Goal: Task Accomplishment & Management: Use online tool/utility

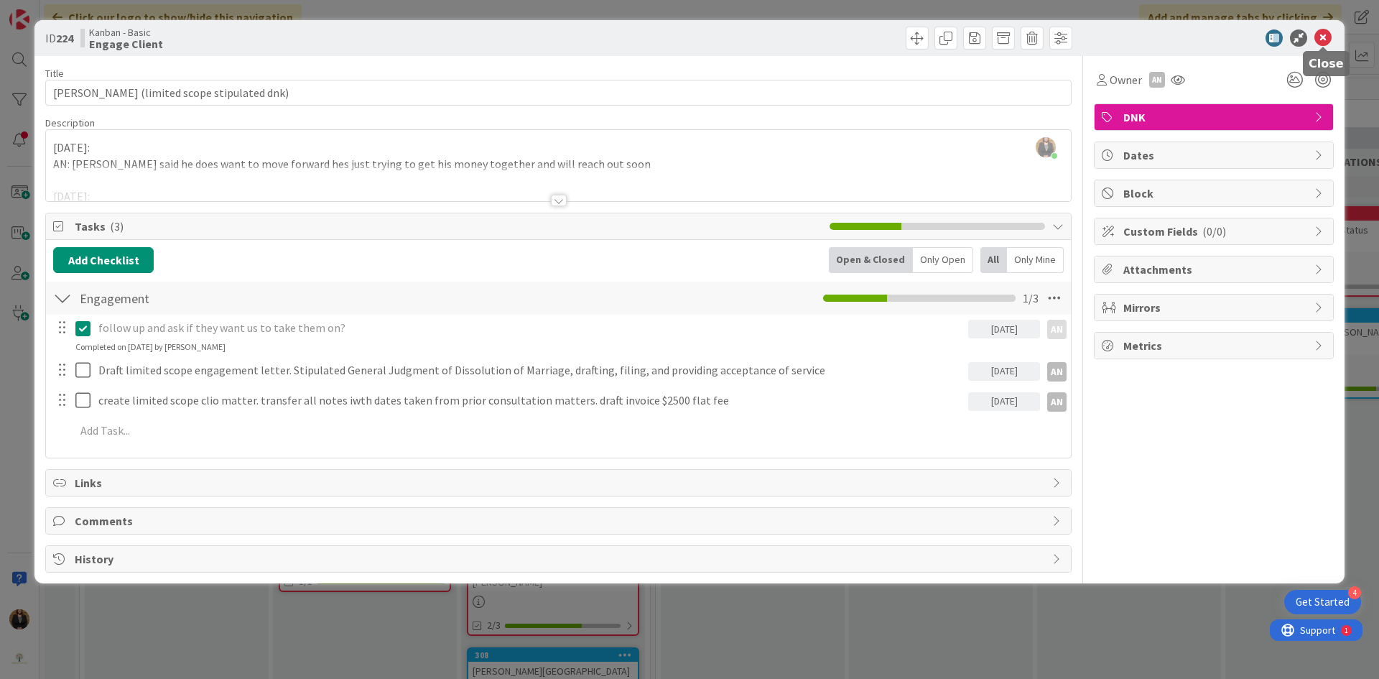
click at [1330, 37] on icon at bounding box center [1323, 37] width 17 height 17
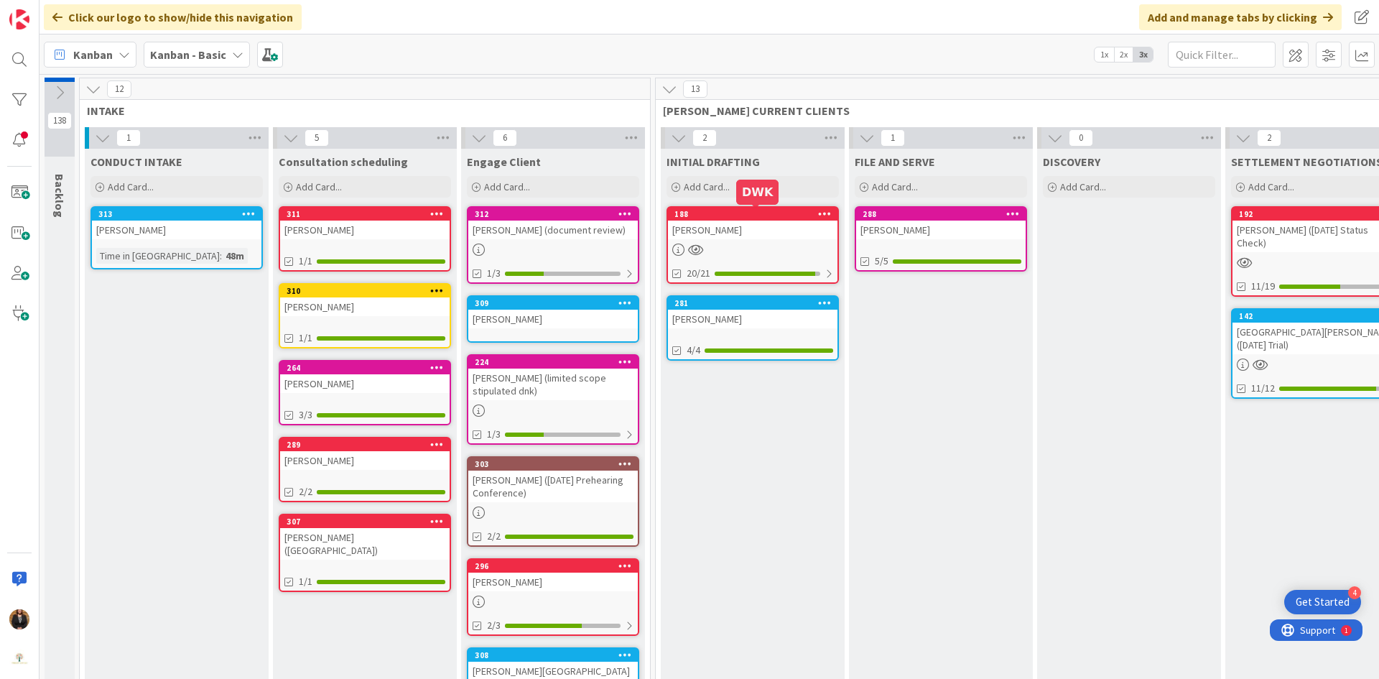
click at [737, 218] on div "188" at bounding box center [756, 214] width 163 height 10
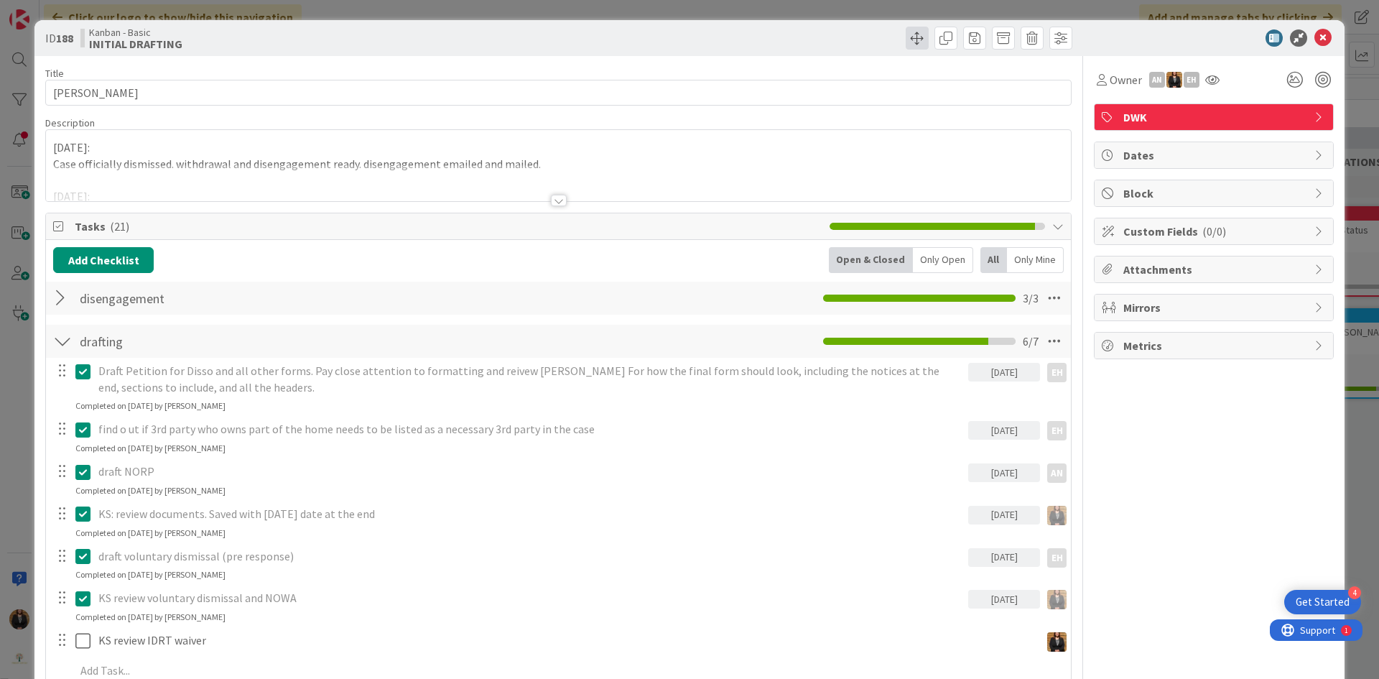
click at [906, 42] on span at bounding box center [917, 38] width 23 height 23
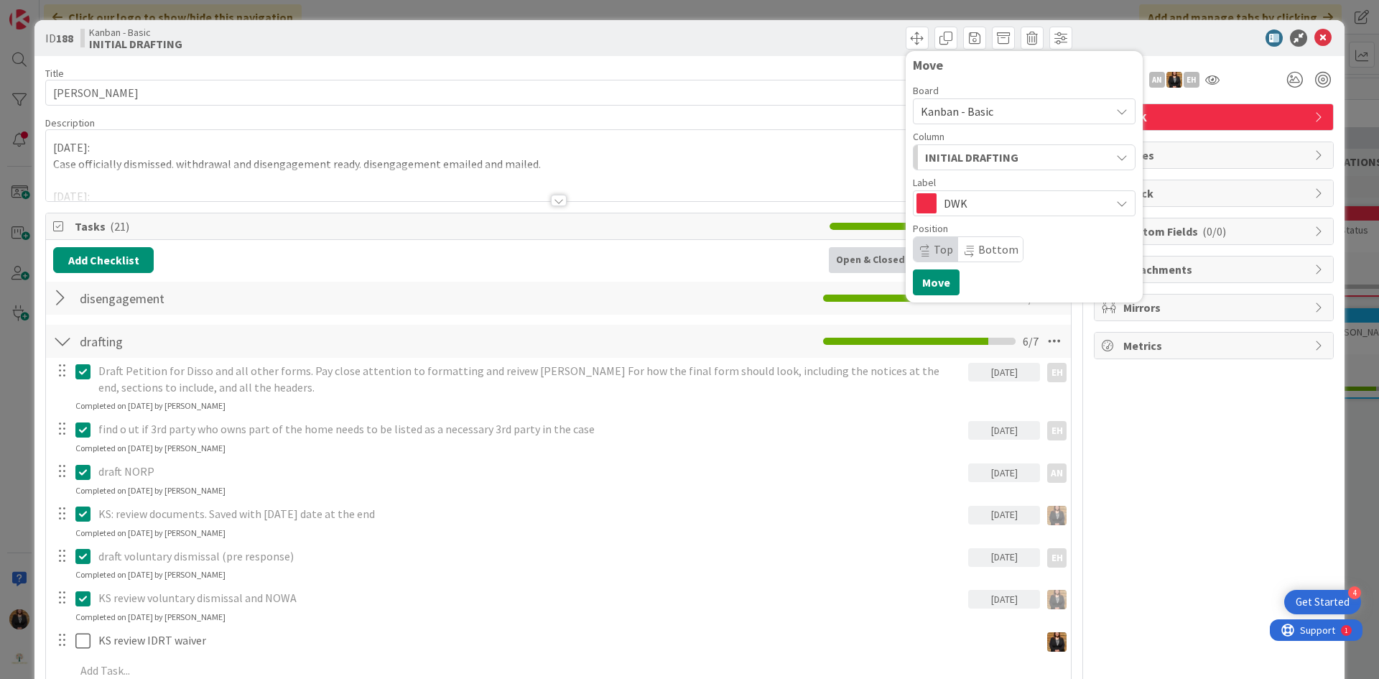
click at [992, 156] on span "INITIAL DRAFTING" at bounding box center [971, 157] width 93 height 19
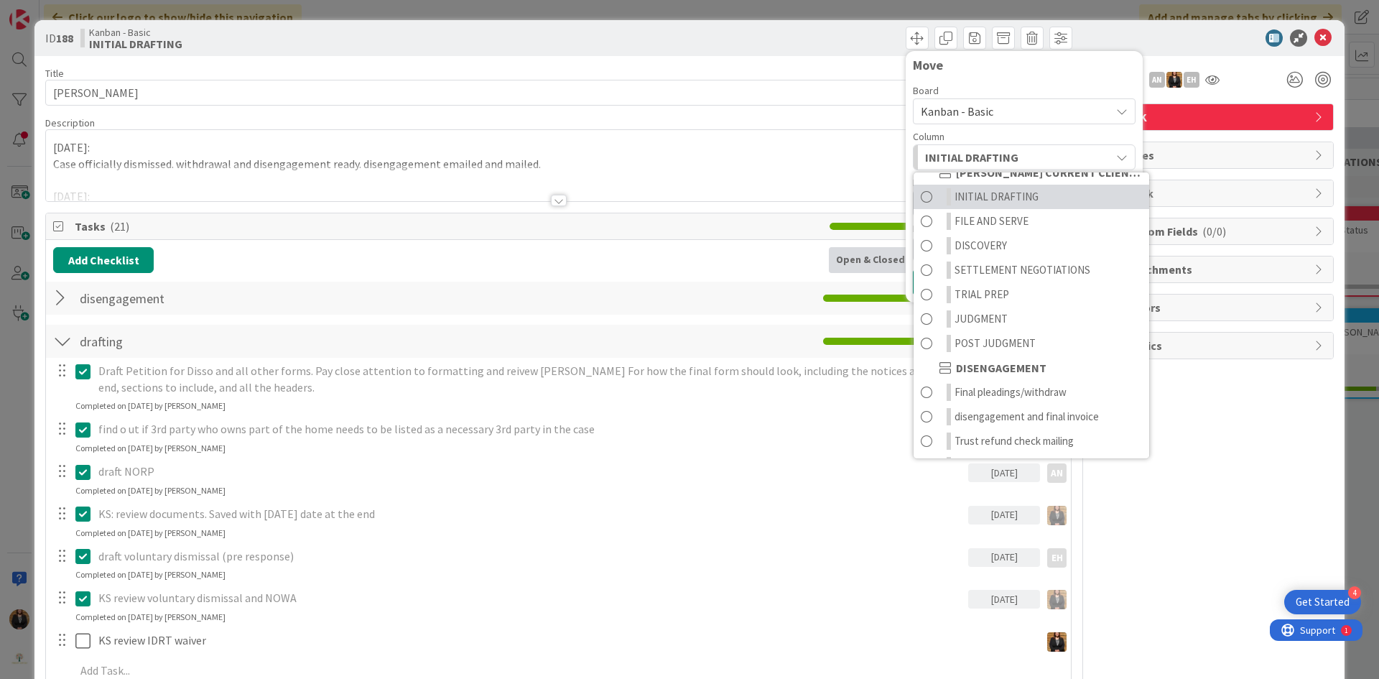
scroll to position [776, 0]
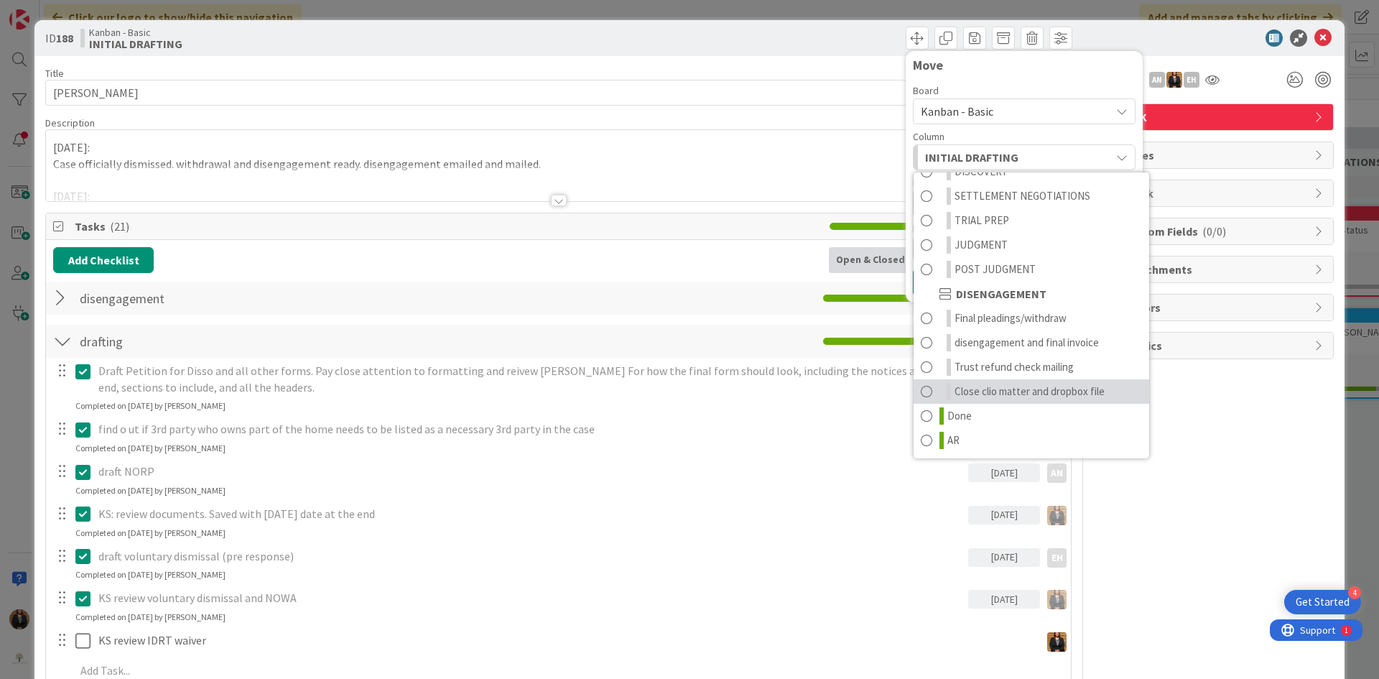
click at [1004, 391] on span "Close clio matter and dropbox file" at bounding box center [1030, 391] width 150 height 17
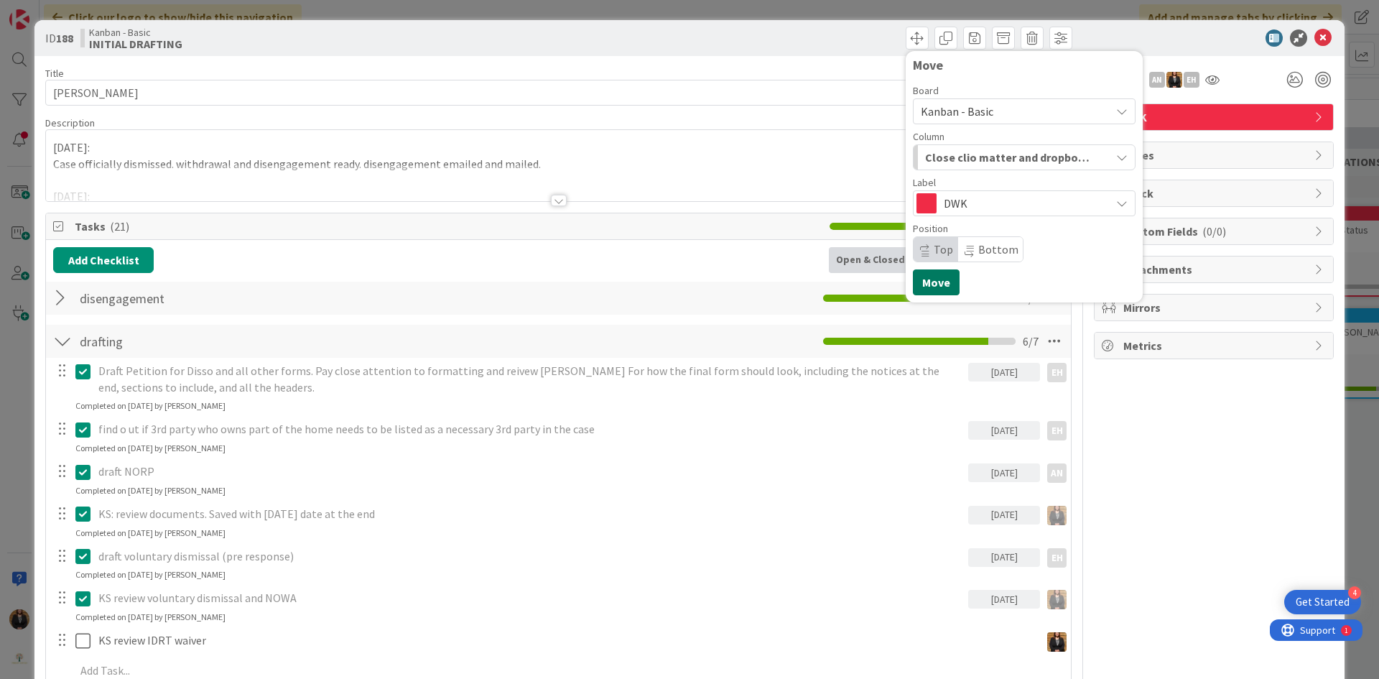
click at [932, 284] on button "Move" at bounding box center [936, 282] width 47 height 26
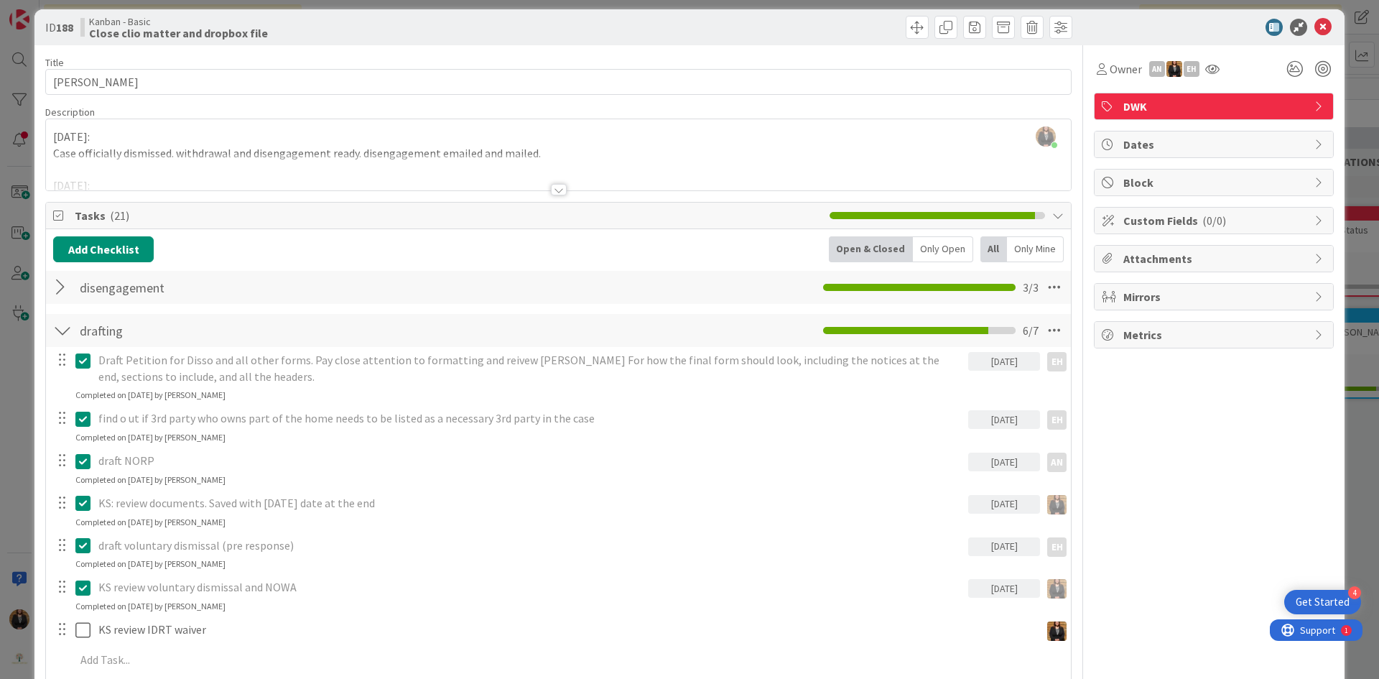
scroll to position [0, 0]
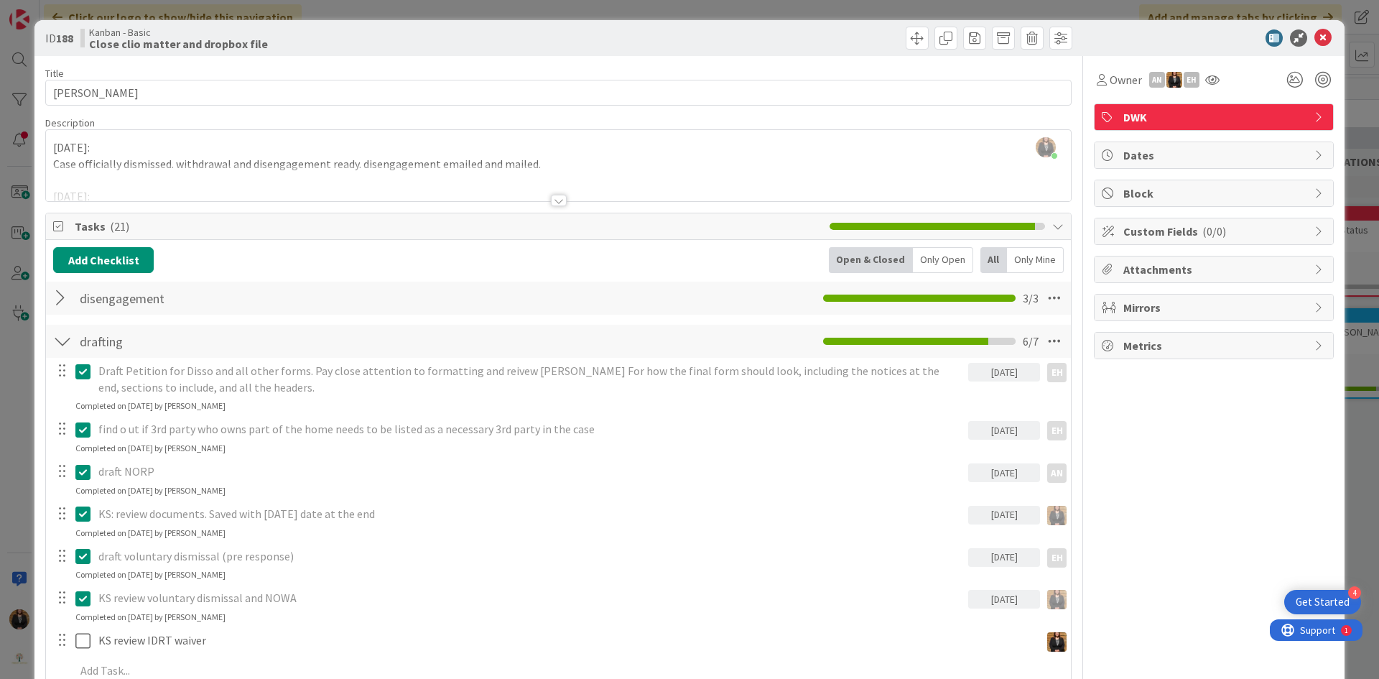
click at [49, 149] on div "[PERSON_NAME] just joined [DATE]: Case officially dismissed. withdrawal and dis…" at bounding box center [558, 165] width 1025 height 71
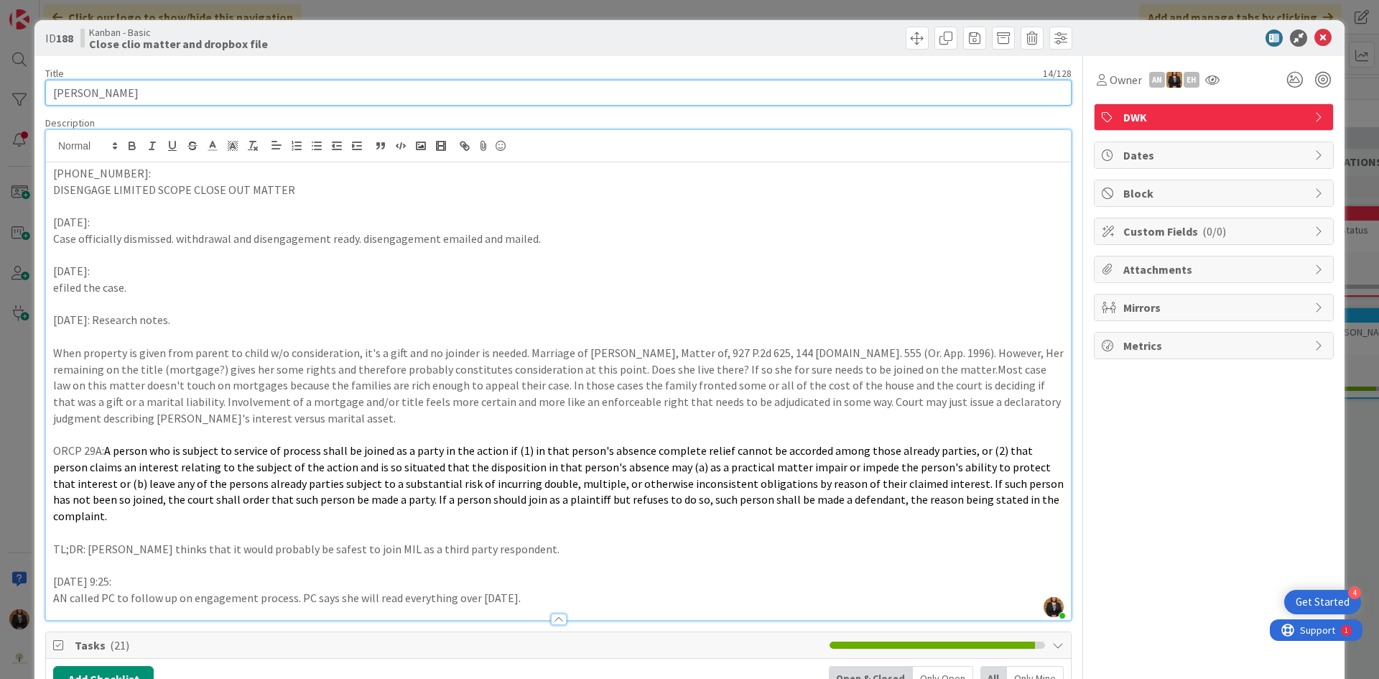
click at [200, 96] on input "[PERSON_NAME]" at bounding box center [558, 93] width 1027 height 26
type input "[PERSON_NAME] (LIMITED SCOPE)"
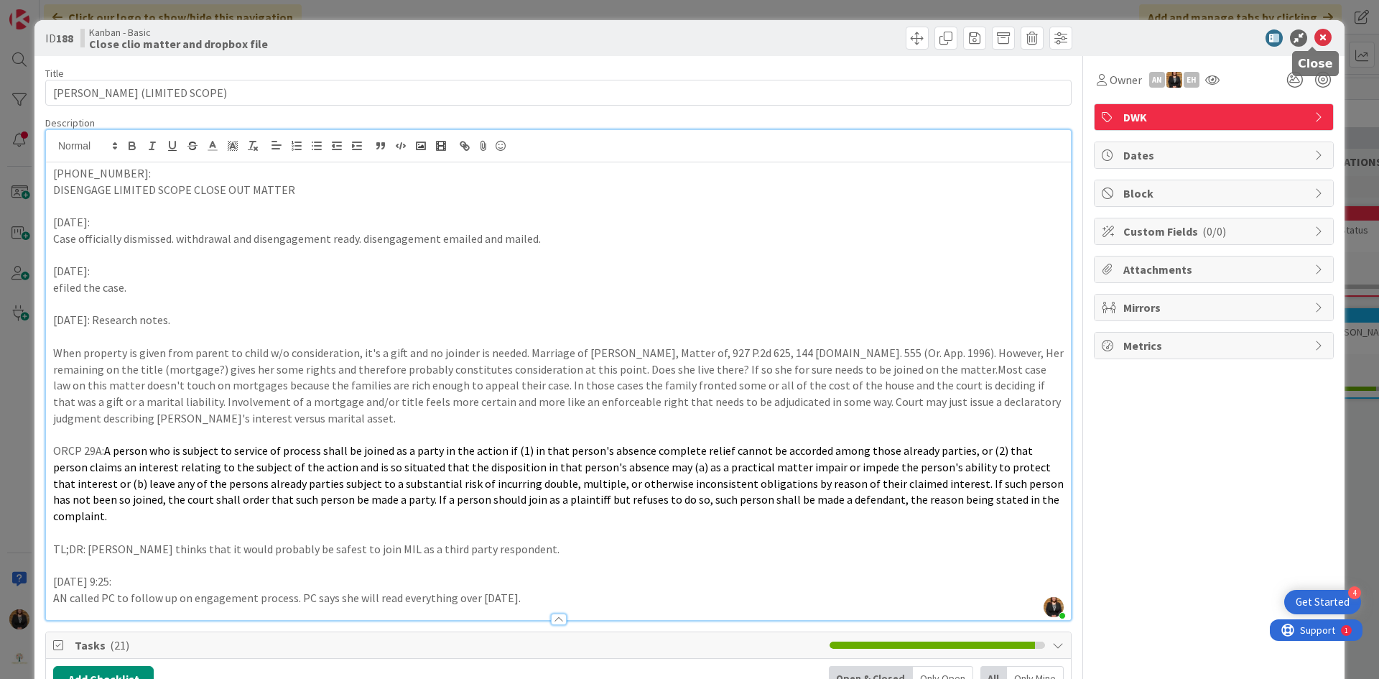
click at [1315, 39] on icon at bounding box center [1323, 37] width 17 height 17
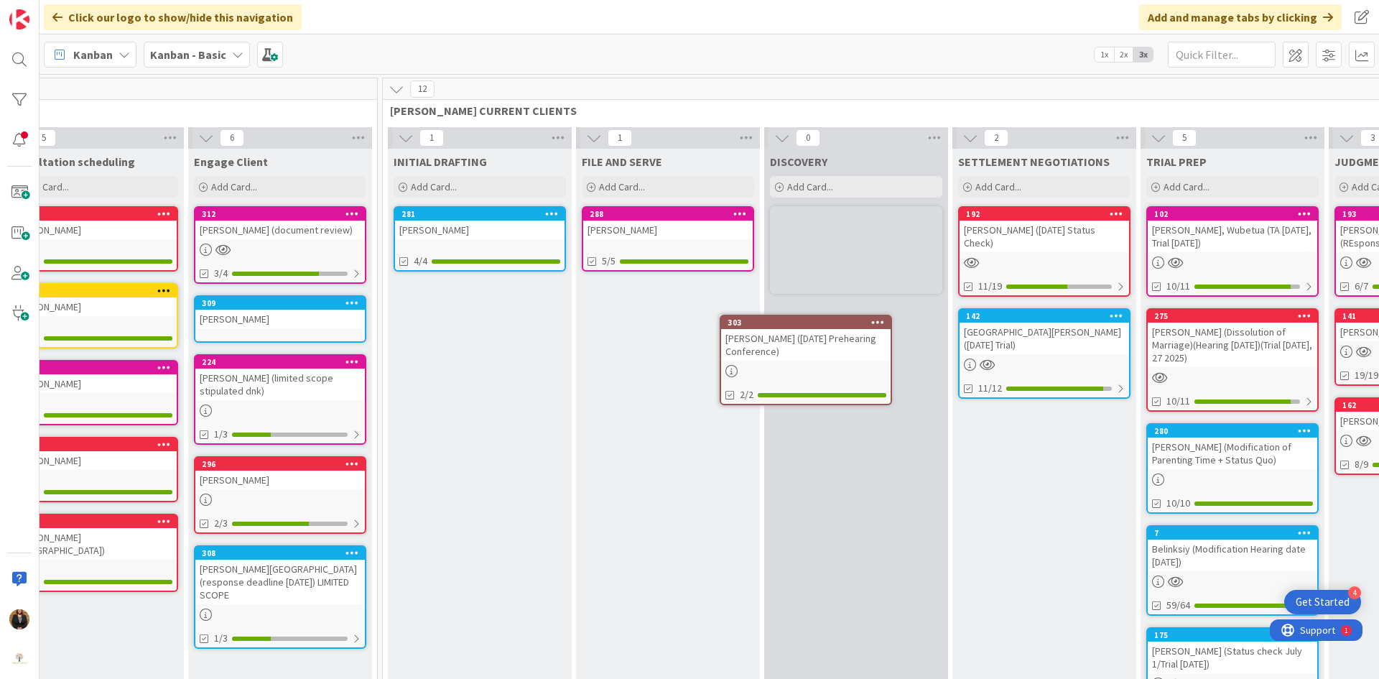
scroll to position [0, 293]
